Goal: Task Accomplishment & Management: Use online tool/utility

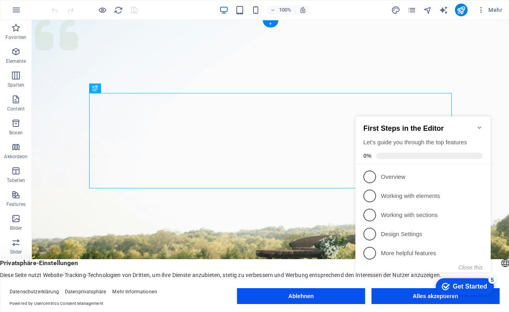
drag, startPoint x: 128, startPoint y: 96, endPoint x: 125, endPoint y: 103, distance: 7.7
click at [14, 56] on icon "button" at bounding box center [16, 52] width 10 height 10
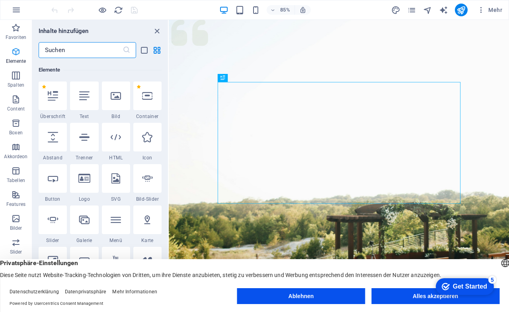
scroll to position [85, 0]
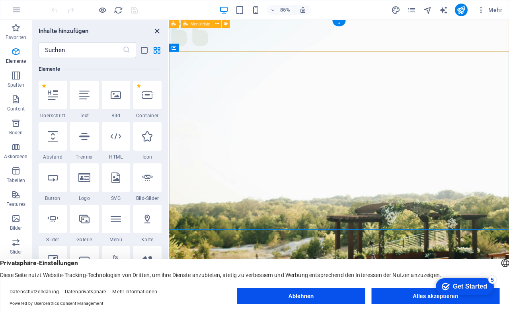
click at [158, 28] on icon "close panel" at bounding box center [156, 31] width 9 height 9
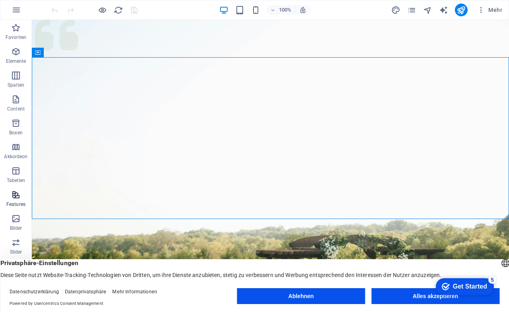
click at [14, 201] on p "Features" at bounding box center [15, 204] width 19 height 6
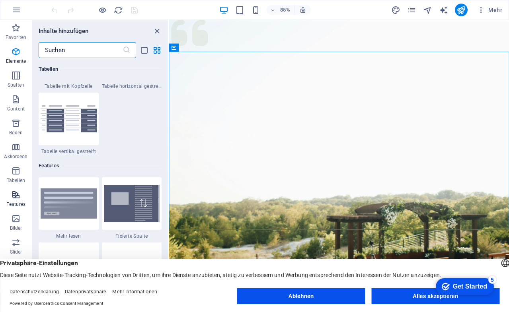
scroll to position [3100, 0]
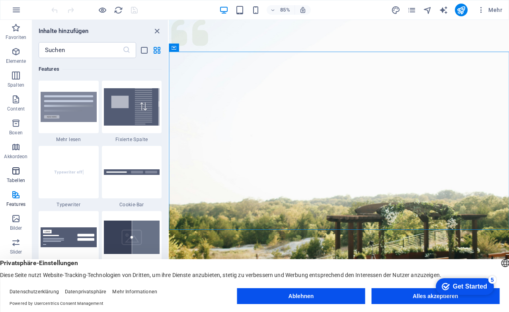
click at [14, 170] on icon "button" at bounding box center [16, 171] width 10 height 10
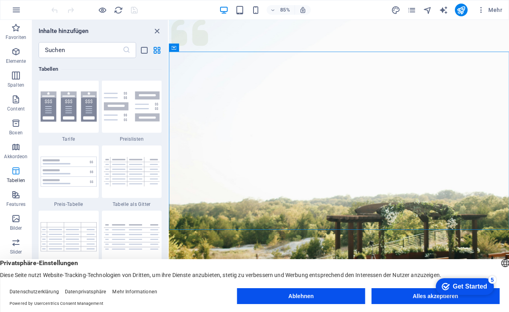
scroll to position [2755, 0]
click at [13, 148] on icon "button" at bounding box center [16, 147] width 10 height 10
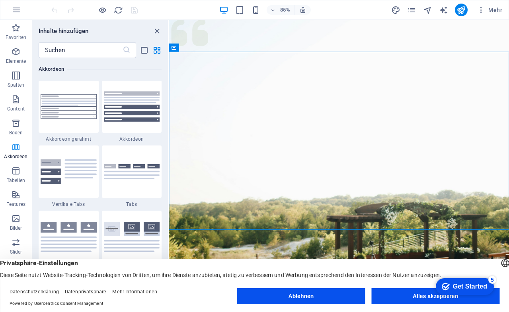
scroll to position [2540, 0]
click at [14, 125] on icon "button" at bounding box center [16, 124] width 10 height 10
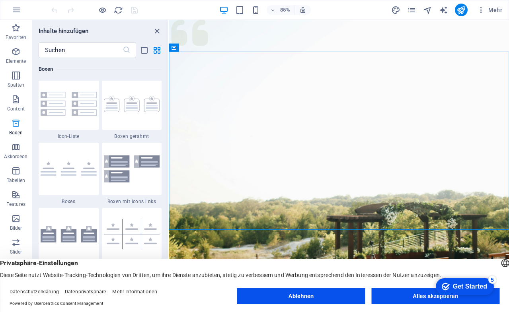
scroll to position [2194, 0]
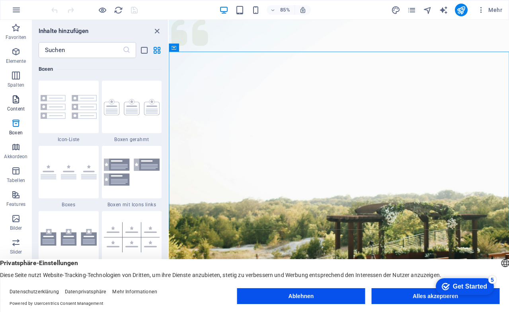
click at [12, 103] on icon "button" at bounding box center [16, 100] width 10 height 10
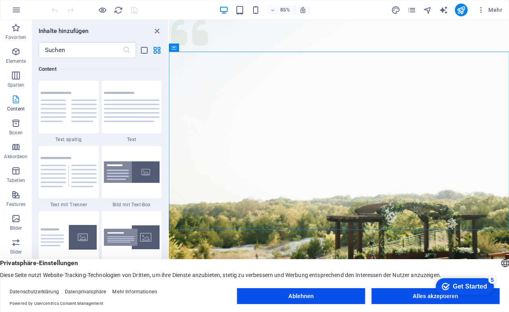
scroll to position [1392, 0]
click at [15, 71] on icon "button" at bounding box center [16, 76] width 10 height 10
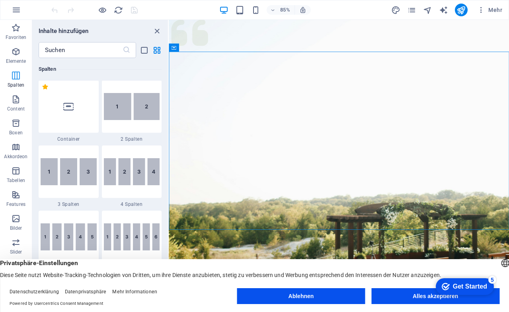
scroll to position [394, 0]
click at [15, 53] on icon "button" at bounding box center [16, 52] width 10 height 10
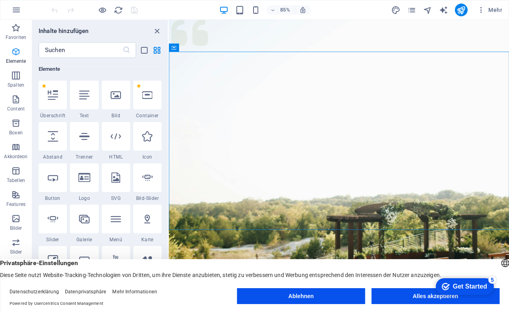
scroll to position [85, 0]
click at [158, 30] on icon "close panel" at bounding box center [156, 31] width 9 height 9
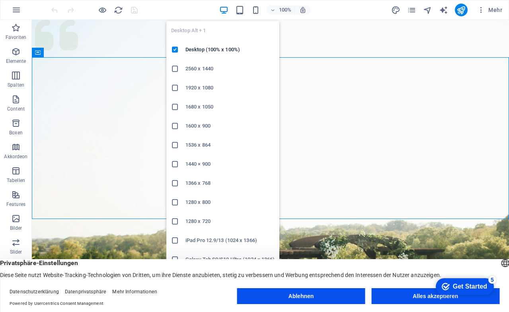
click at [202, 239] on h6 "iPad Pro 12.9/13 (1024 x 1366)" at bounding box center [229, 241] width 89 height 10
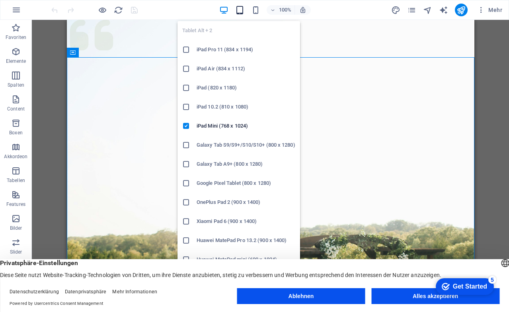
click at [241, 12] on icon "button" at bounding box center [239, 10] width 9 height 9
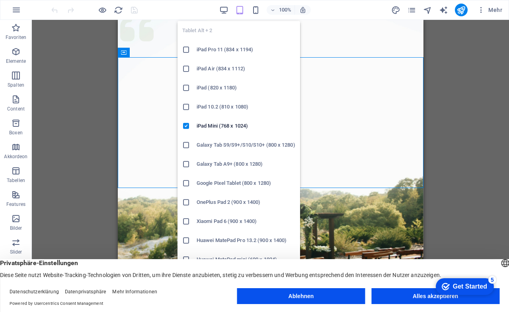
click at [219, 49] on h6 "iPad Pro 11 (834 x 1194)" at bounding box center [245, 50] width 99 height 10
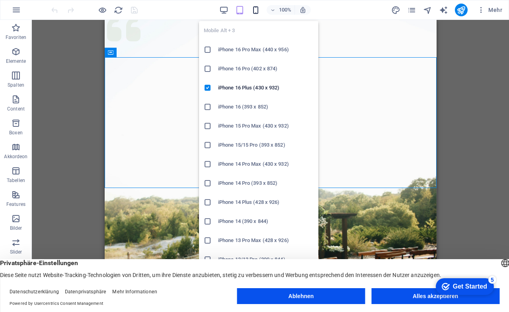
click at [253, 11] on icon "button" at bounding box center [255, 10] width 9 height 9
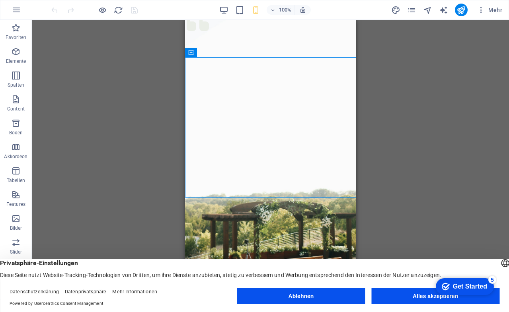
click at [78, 113] on div "Ziehe hier rein, um den vorhandenen Inhalt zu ersetzen. Drücke "Strg", wenn du …" at bounding box center [270, 160] width 477 height 280
click at [417, 300] on button "Alles akzeptieren" at bounding box center [435, 296] width 128 height 16
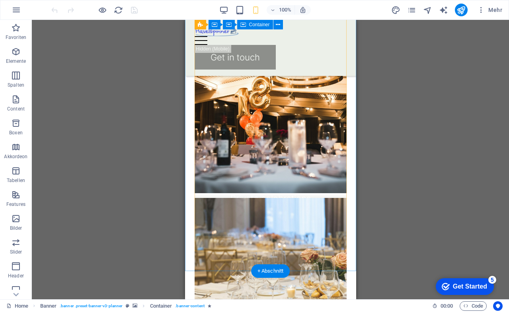
scroll to position [787, 0]
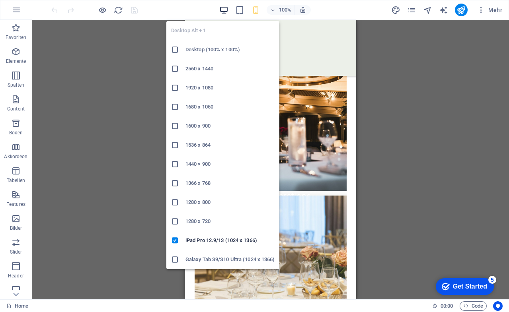
click at [224, 7] on icon "button" at bounding box center [223, 10] width 9 height 9
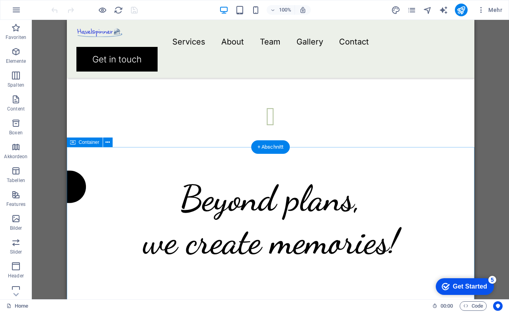
scroll to position [1517, 0]
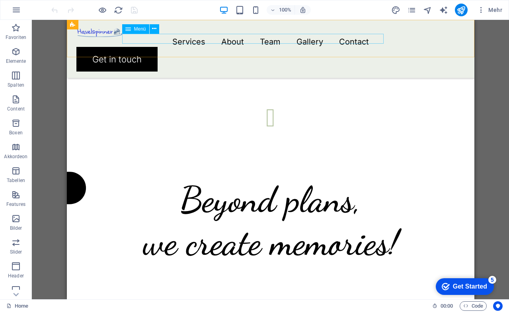
click at [213, 38] on nav "Services About Team Gallery Contact" at bounding box center [270, 42] width 388 height 10
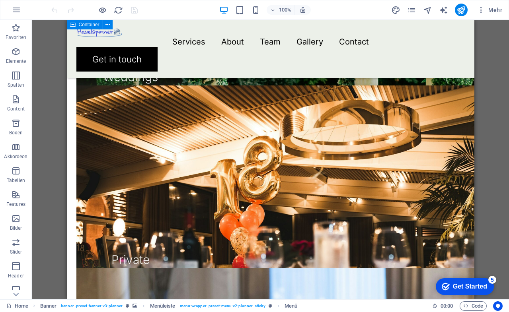
scroll to position [872, 0]
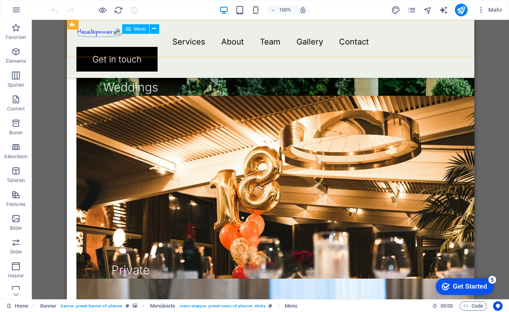
click at [248, 39] on nav "Services About Team Gallery Contact" at bounding box center [270, 42] width 388 height 10
click at [253, 32] on div "Menu Services About Team Gallery Contact Get in touch" at bounding box center [269, 49] width 407 height 58
click at [252, 37] on nav "Services About Team Gallery Contact" at bounding box center [270, 42] width 388 height 10
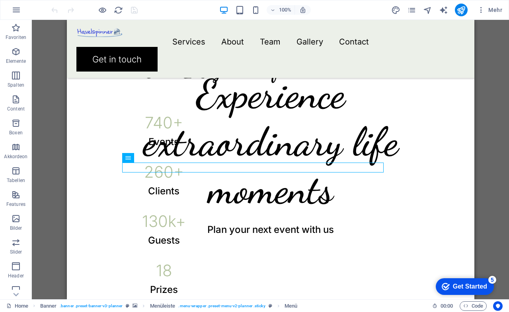
drag, startPoint x: 205, startPoint y: 49, endPoint x: 139, endPoint y: 34, distance: 68.1
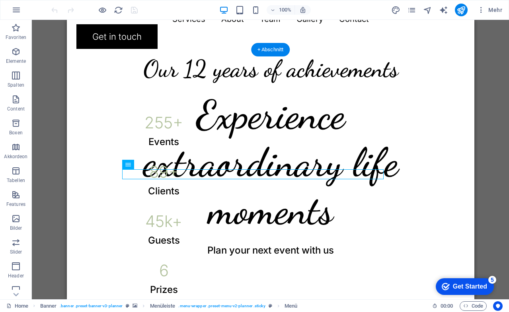
scroll to position [328, 0]
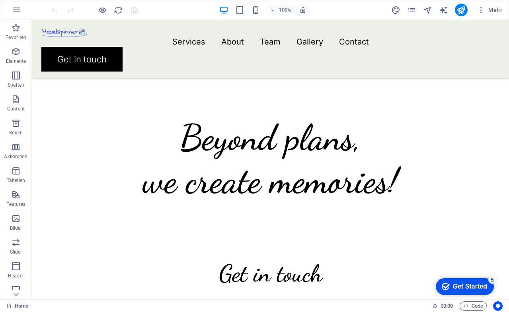
click at [17, 12] on icon "button" at bounding box center [17, 10] width 10 height 10
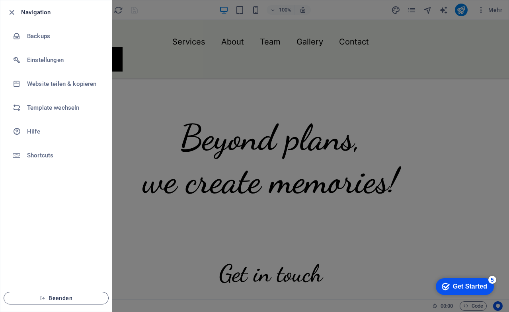
click at [55, 297] on span "Beenden" at bounding box center [55, 298] width 91 height 6
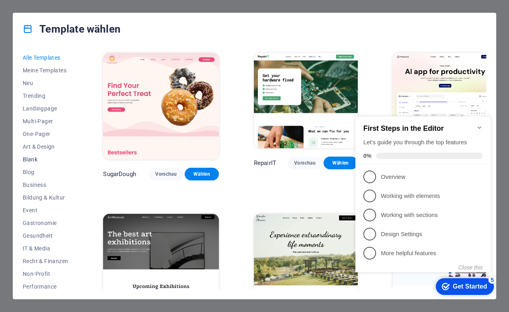
click at [41, 156] on span "Blank" at bounding box center [45, 159] width 45 height 6
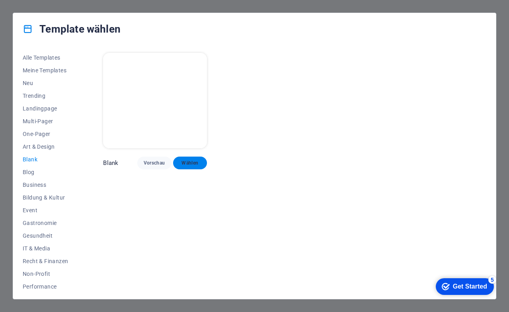
click at [188, 160] on span "Wählen" at bounding box center [189, 163] width 21 height 6
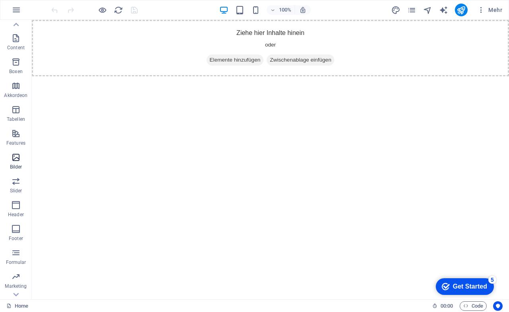
scroll to position [67, 0]
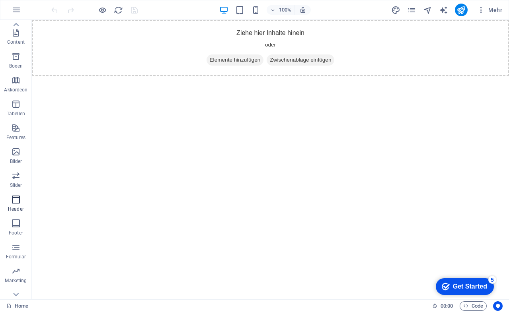
click at [13, 200] on icon "button" at bounding box center [16, 200] width 10 height 10
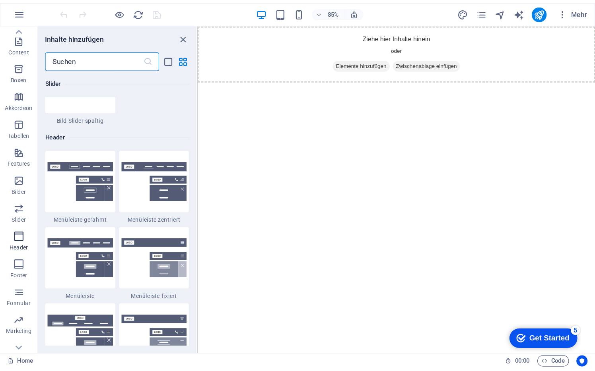
scroll to position [4790, 0]
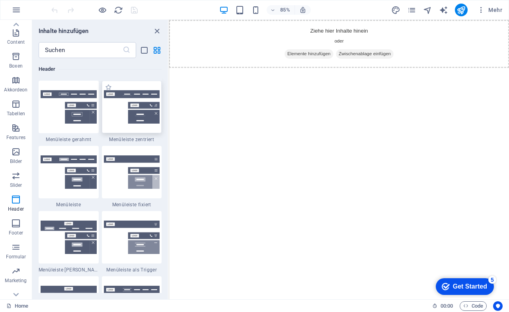
click at [121, 117] on img at bounding box center [132, 107] width 56 height 34
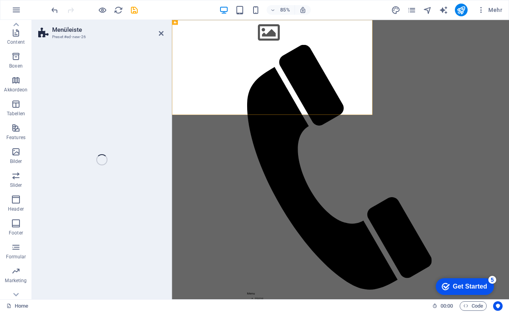
select select "rem"
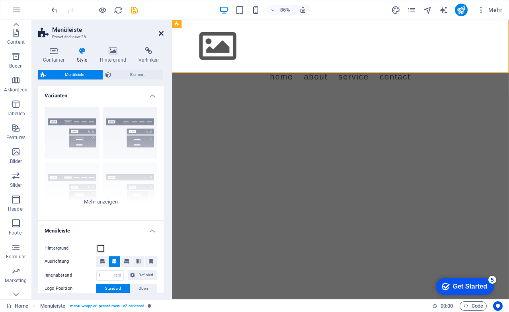
click at [161, 30] on icon at bounding box center [161, 33] width 5 height 6
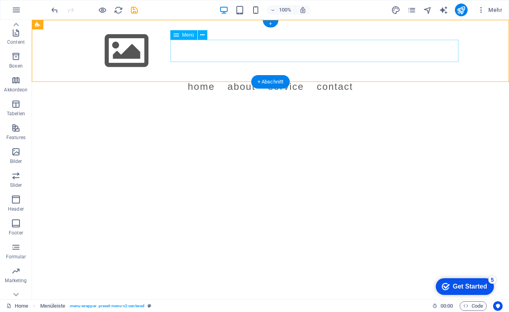
click at [241, 76] on nav "Home About Service Contact" at bounding box center [270, 87] width 375 height 22
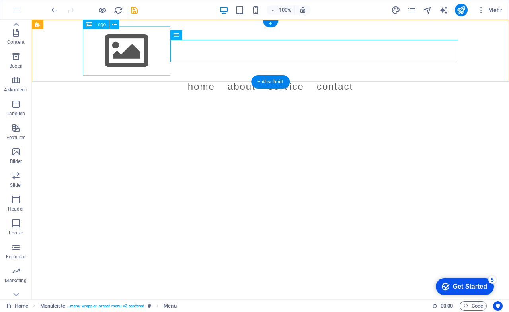
click at [160, 61] on div at bounding box center [270, 50] width 375 height 49
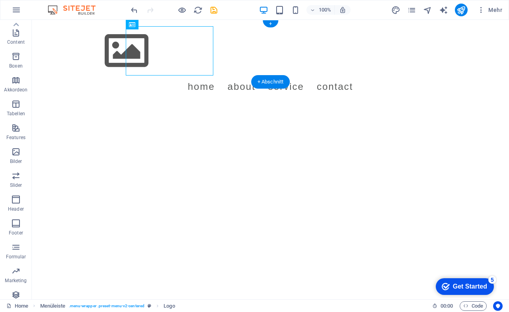
scroll to position [19, 0]
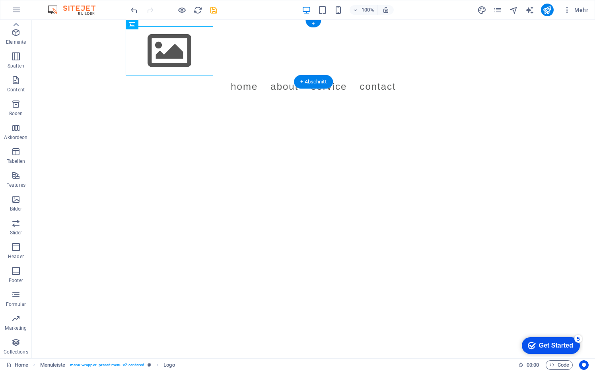
click at [93, 50] on div "Menu Home About Service Contact" at bounding box center [313, 62] width 563 height 84
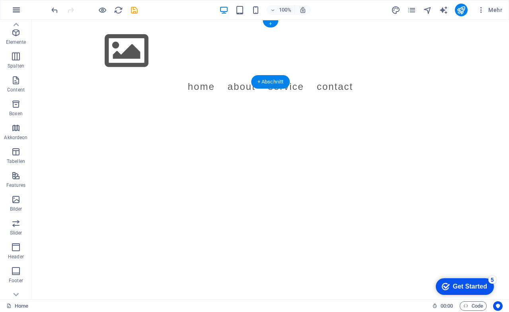
click at [18, 9] on icon "button" at bounding box center [17, 10] width 10 height 10
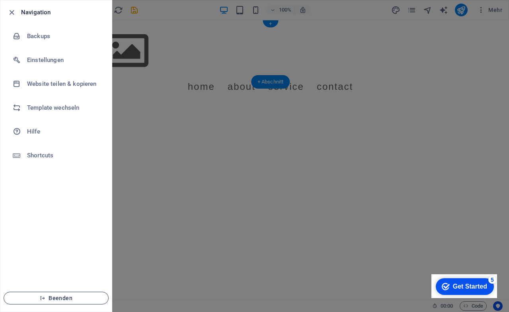
click at [60, 295] on span "Beenden" at bounding box center [55, 298] width 91 height 6
